Goal: Task Accomplishment & Management: Manage account settings

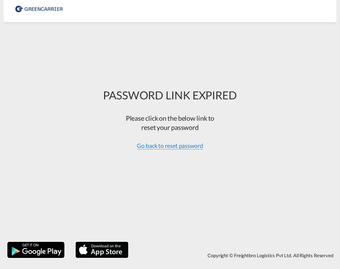
click at [169, 144] on span "Go back to reset password" at bounding box center [170, 145] width 66 height 7
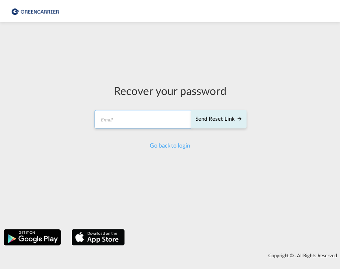
click at [123, 123] on input "email" at bounding box center [144, 119] width 98 height 18
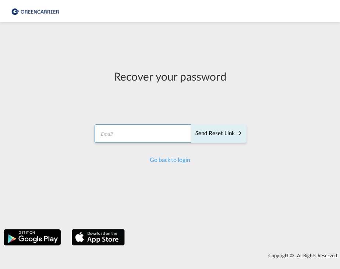
type input "[PERSON_NAME][EMAIL_ADDRESS][PERSON_NAME][DOMAIN_NAME]"
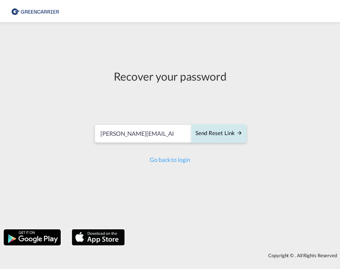
click at [215, 130] on div "Send reset link" at bounding box center [219, 133] width 47 height 8
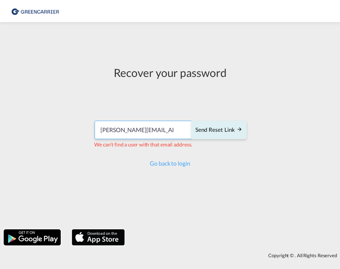
click at [143, 133] on input "[PERSON_NAME][EMAIL_ADDRESS][PERSON_NAME][DOMAIN_NAME]" at bounding box center [144, 130] width 98 height 18
click at [271, 81] on div "Recover your password [PERSON_NAME][EMAIL_ADDRESS][PERSON_NAME][DOMAIN_NAME] [P…" at bounding box center [170, 126] width 340 height 200
